Goal: Find specific page/section: Find specific page/section

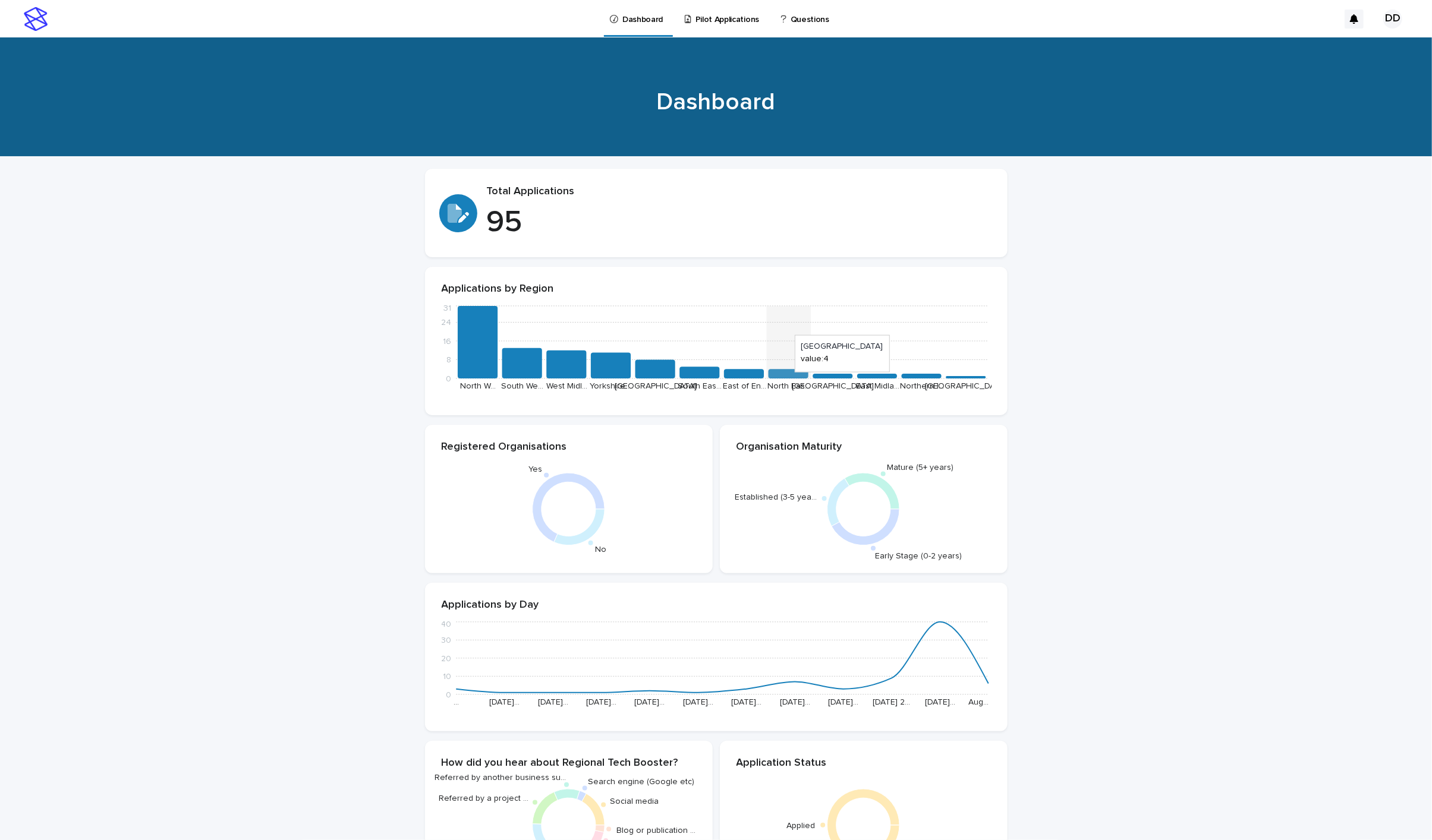
click at [782, 378] on icon "0 8 16 24 31 North W… South We… West Midl… [GEOGRAPHIC_DATA] … Scotland South E…" at bounding box center [717, 351] width 550 height 96
click at [726, 14] on p "Pilot Applications" at bounding box center [727, 12] width 64 height 25
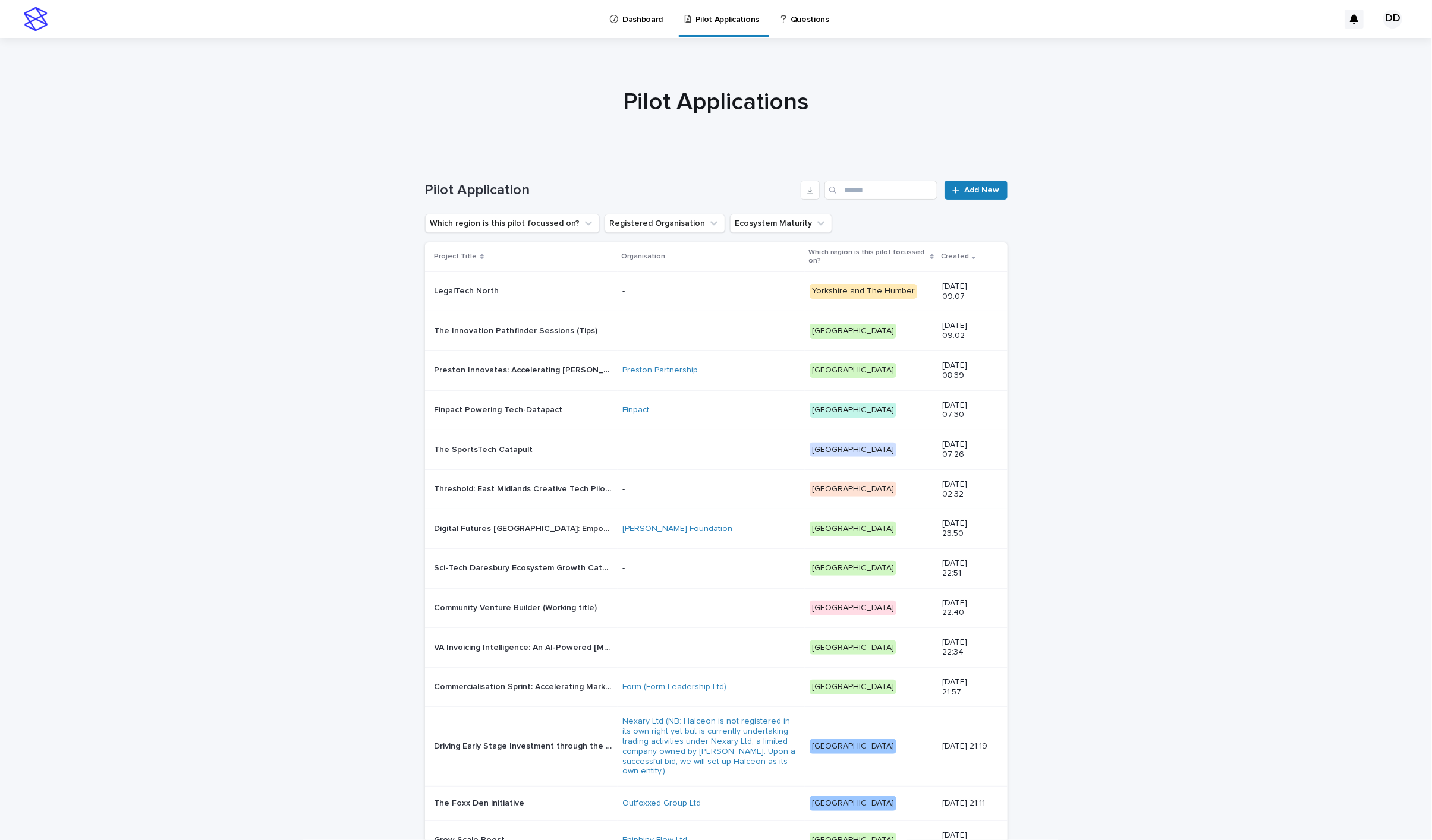
click at [682, 232] on ul "Which region is this pilot focussed on? Registered Organisation Ecosystem Matur…" at bounding box center [629, 223] width 412 height 24
click at [686, 223] on button "Registered Organisation" at bounding box center [665, 223] width 121 height 19
click at [677, 251] on div "is any of" at bounding box center [670, 251] width 131 height 12
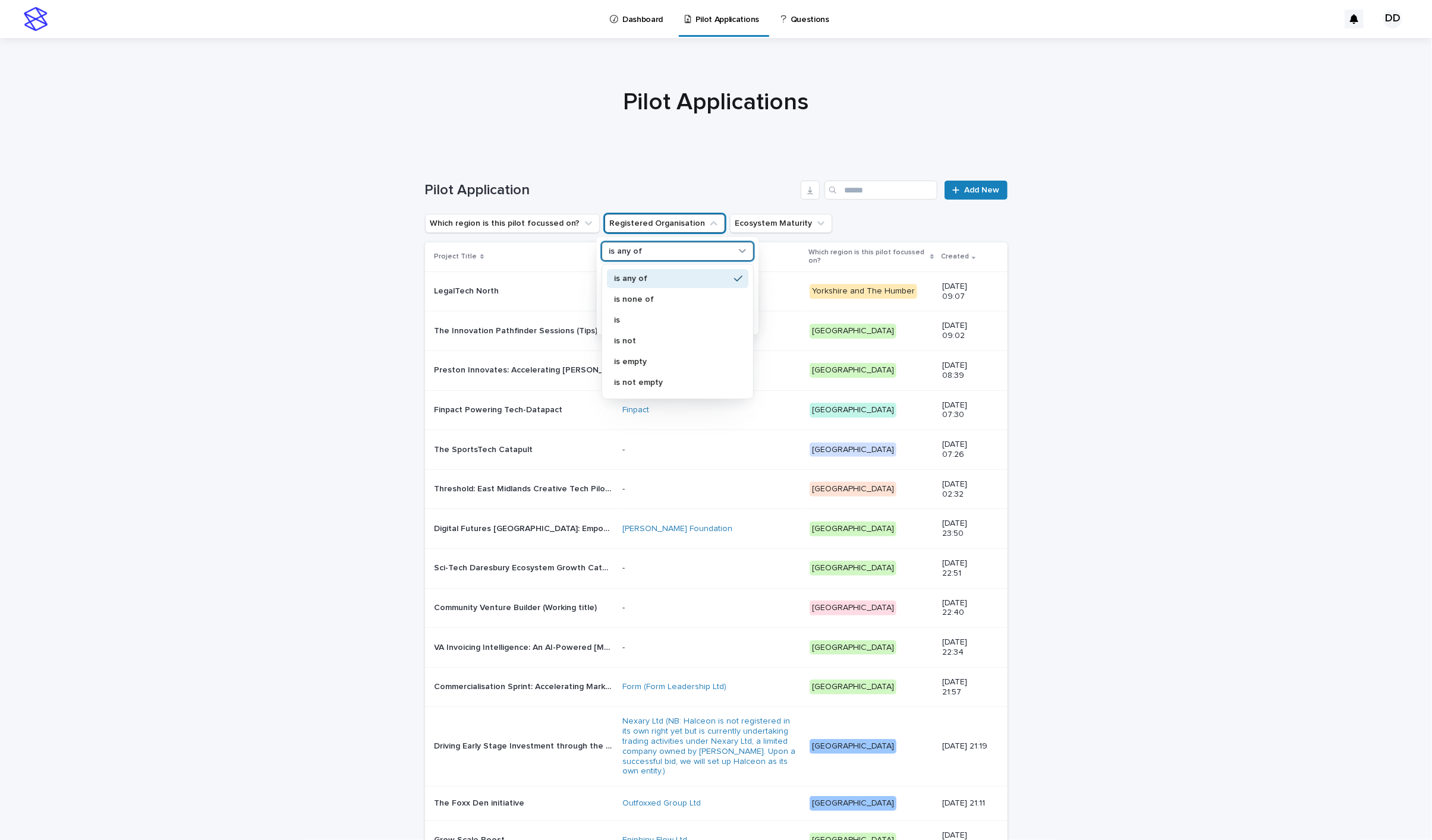
click at [697, 172] on div "Pilot Application Add New" at bounding box center [717, 185] width 583 height 57
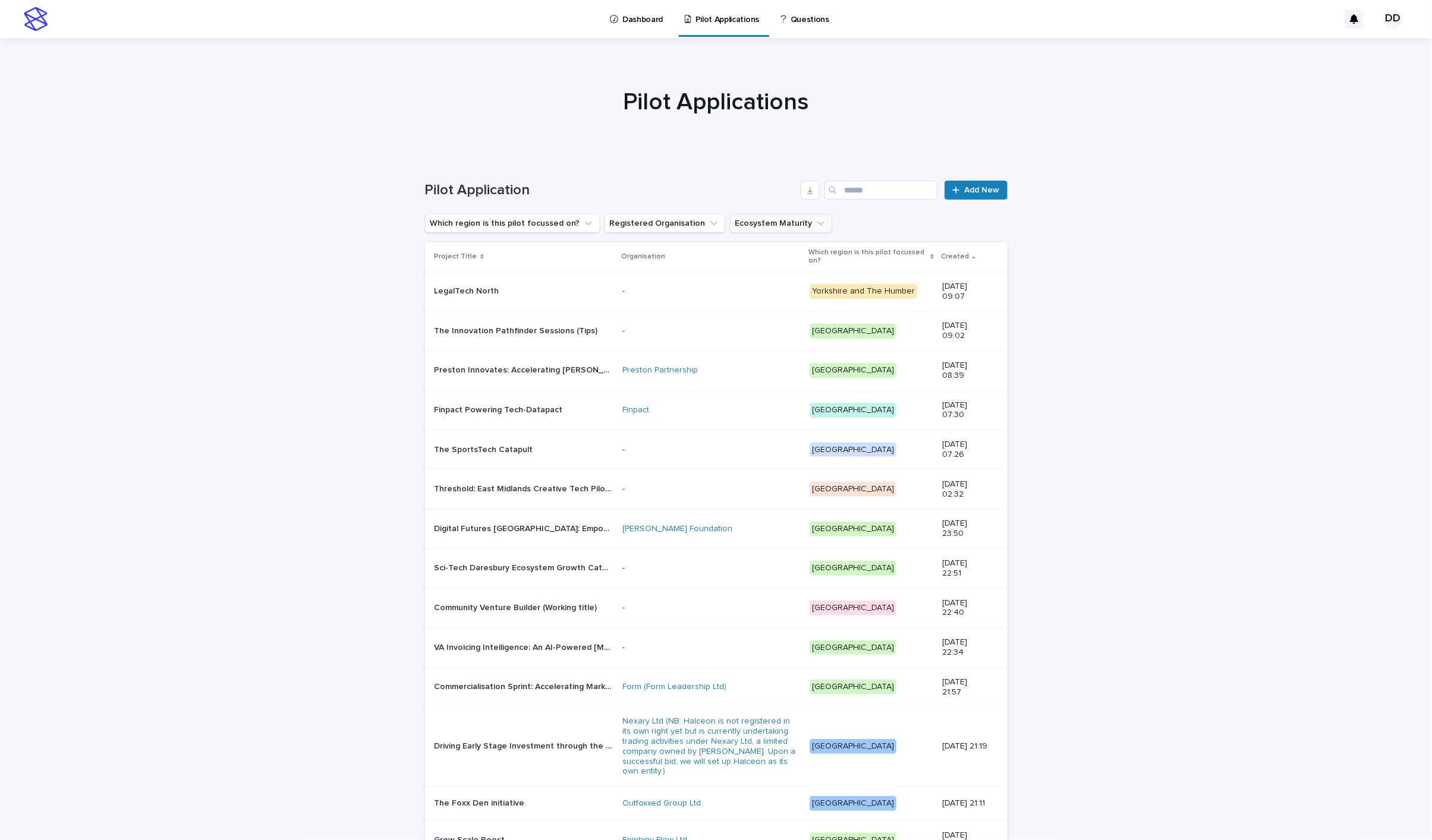
click at [754, 227] on button "Ecosystem Maturity" at bounding box center [781, 223] width 102 height 19
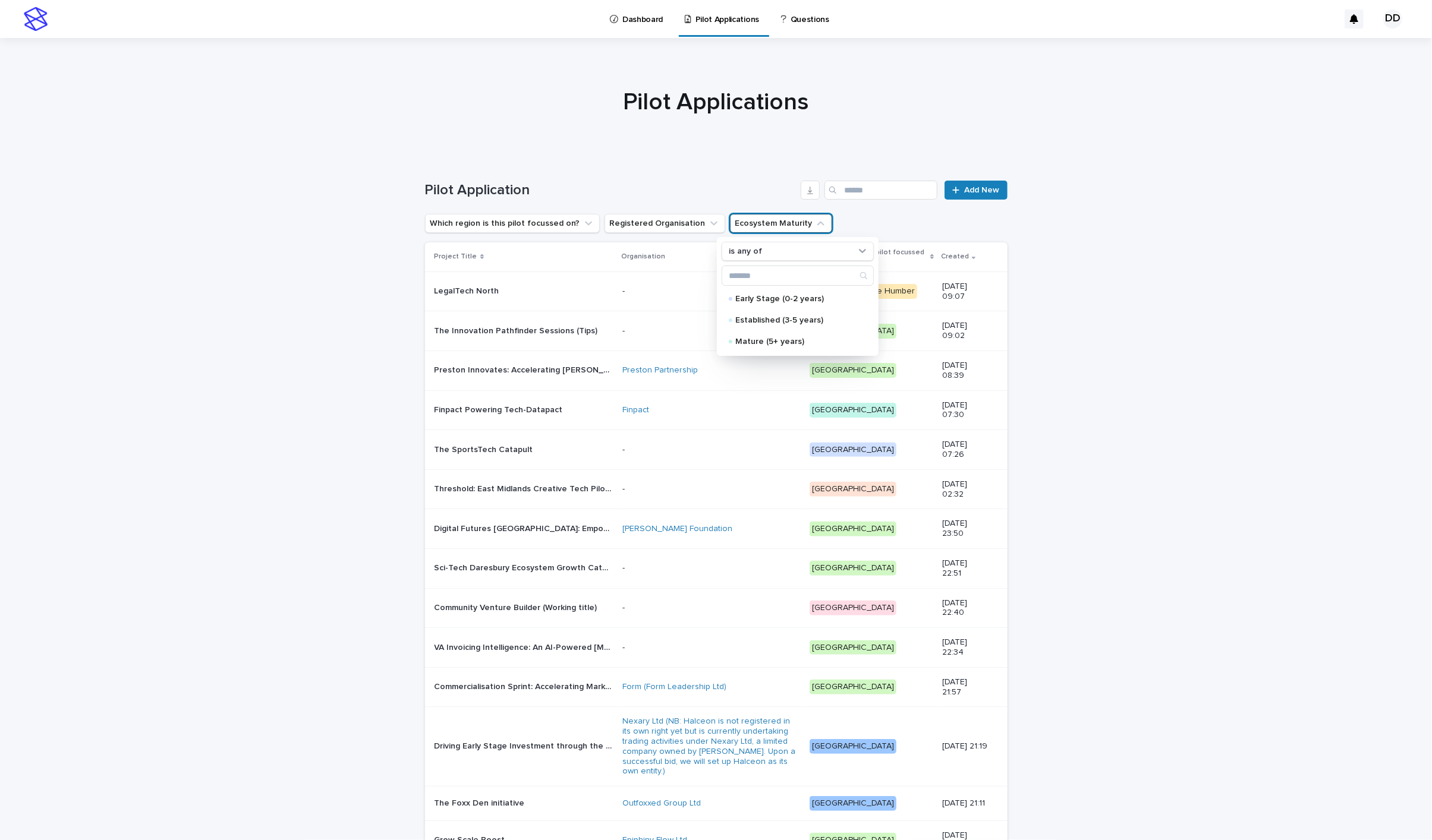
click at [754, 227] on button "Ecosystem Maturity" at bounding box center [781, 223] width 102 height 19
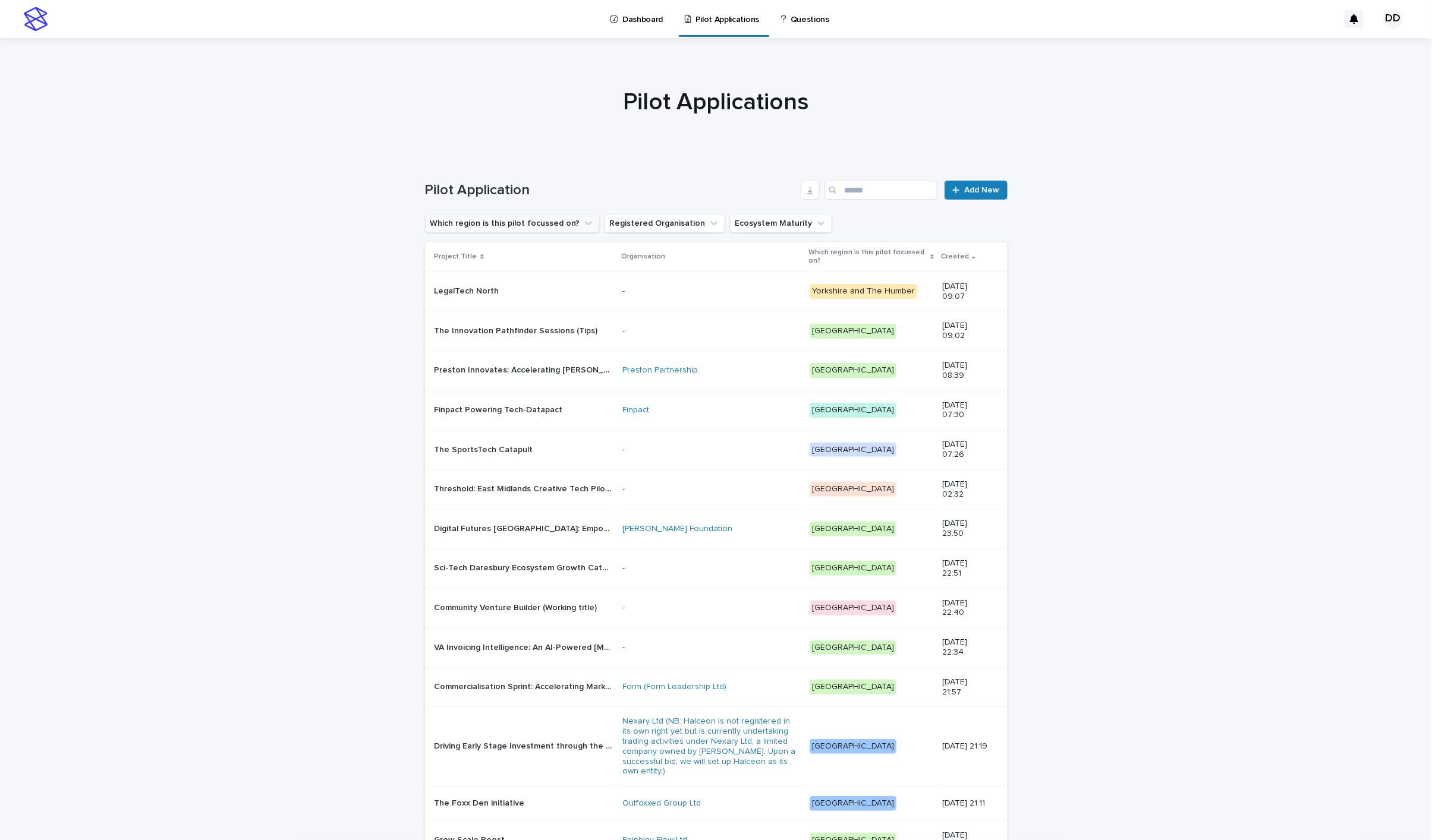
click at [548, 227] on button "Which region is this pilot focussed on?" at bounding box center [513, 223] width 175 height 19
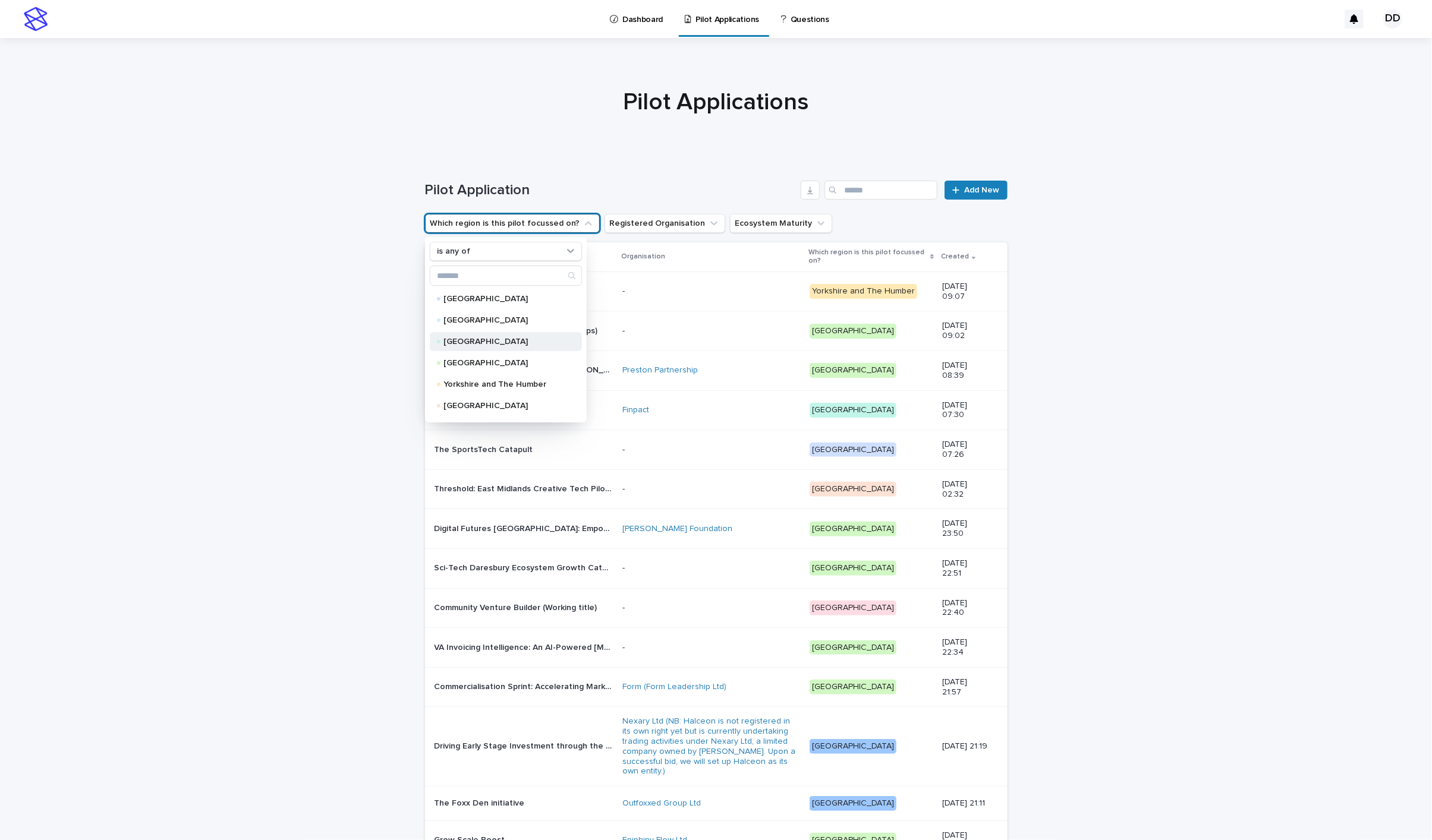
click at [513, 339] on p "[GEOGRAPHIC_DATA]" at bounding box center [503, 341] width 119 height 8
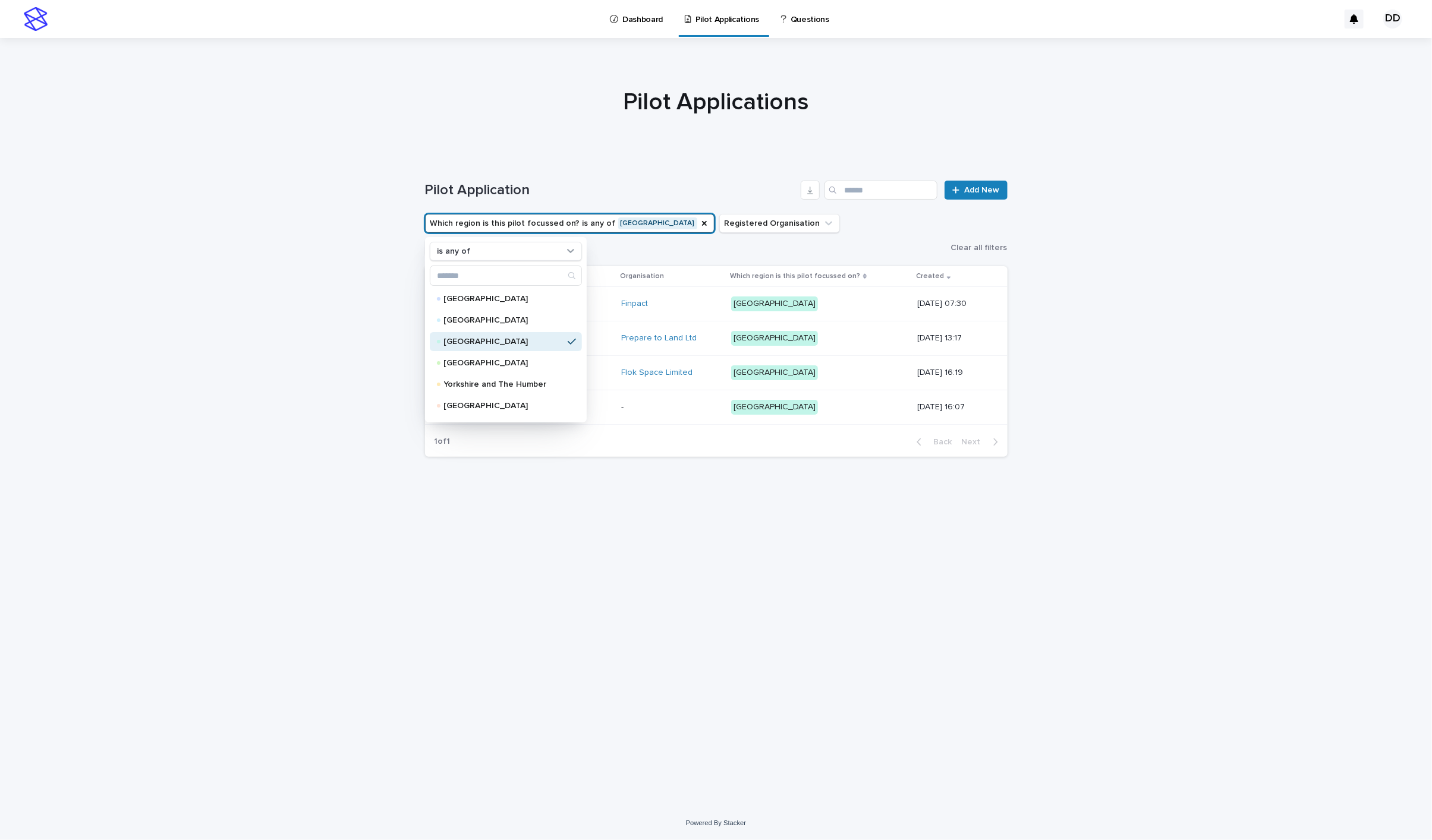
click at [1048, 316] on div "Loading... Saving… Loading... Saving… Pilot Application Add New Which region is…" at bounding box center [716, 481] width 1432 height 650
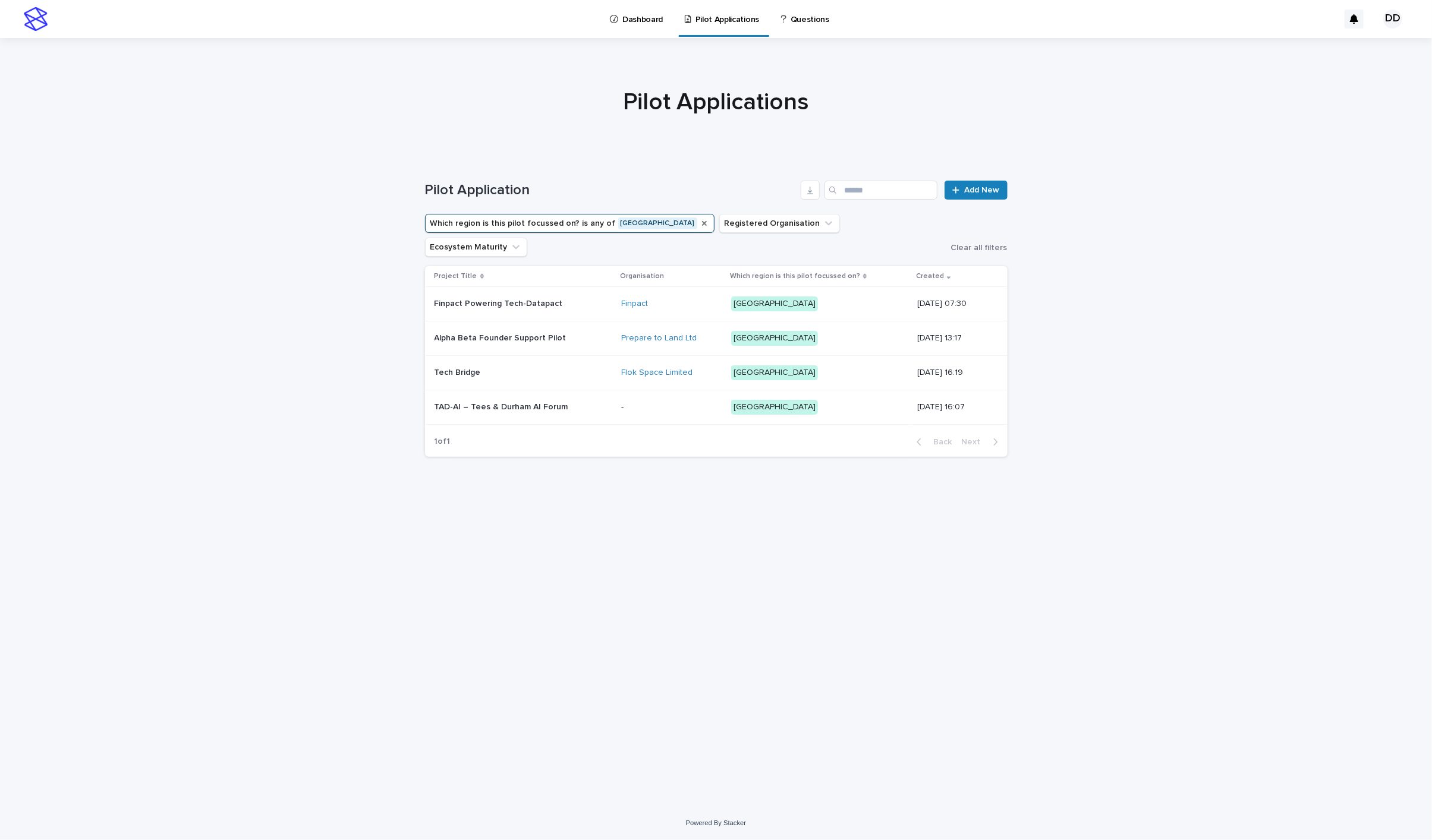
click at [700, 223] on icon "Which region is this pilot focussed on?" at bounding box center [704, 223] width 10 height 10
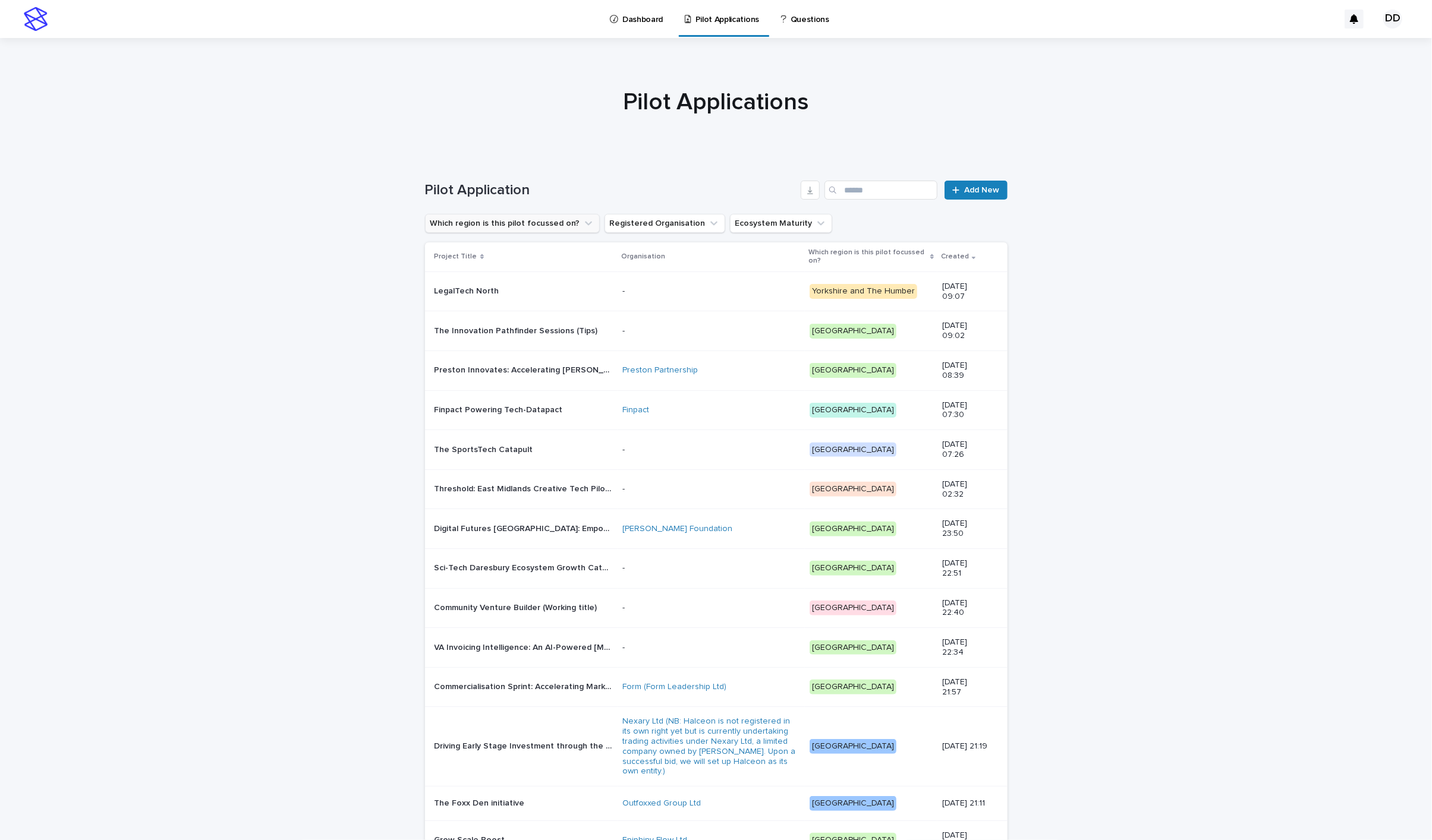
click at [649, 7] on p "Dashboard" at bounding box center [642, 12] width 41 height 25
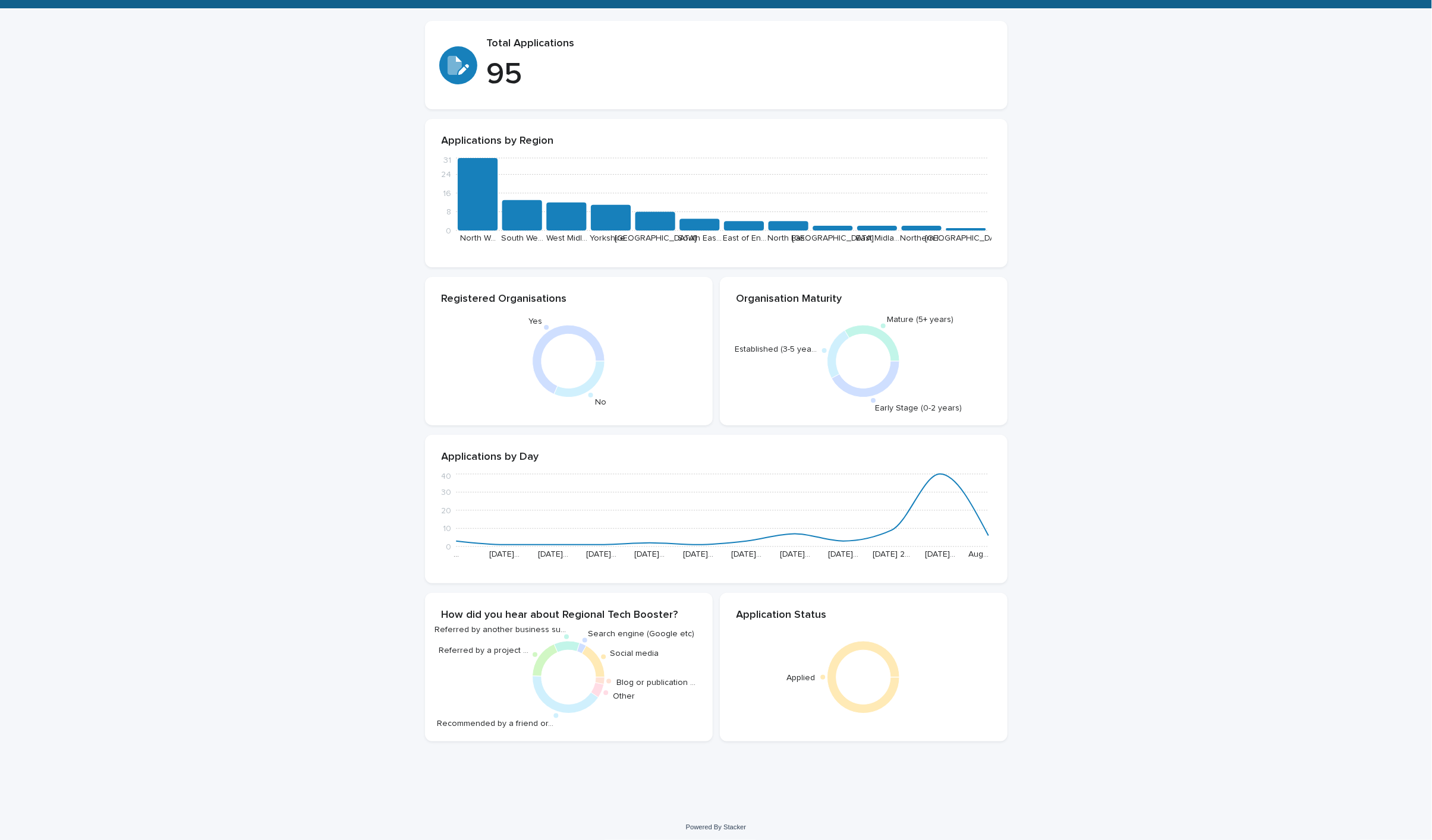
scroll to position [148, 0]
